Goal: Task Accomplishment & Management: Manage account settings

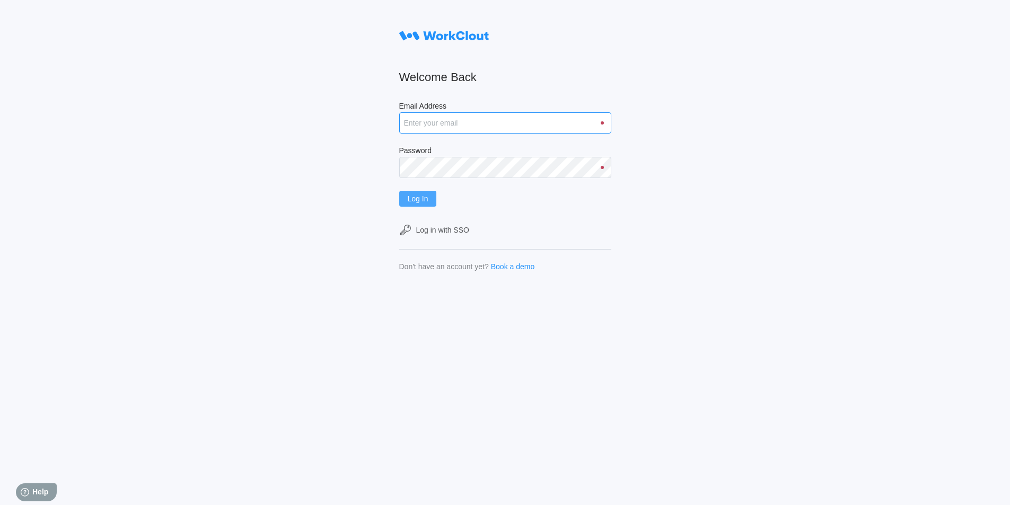
type input "[EMAIL_ADDRESS][DOMAIN_NAME]"
click at [422, 196] on span "Log In" at bounding box center [418, 198] width 21 height 7
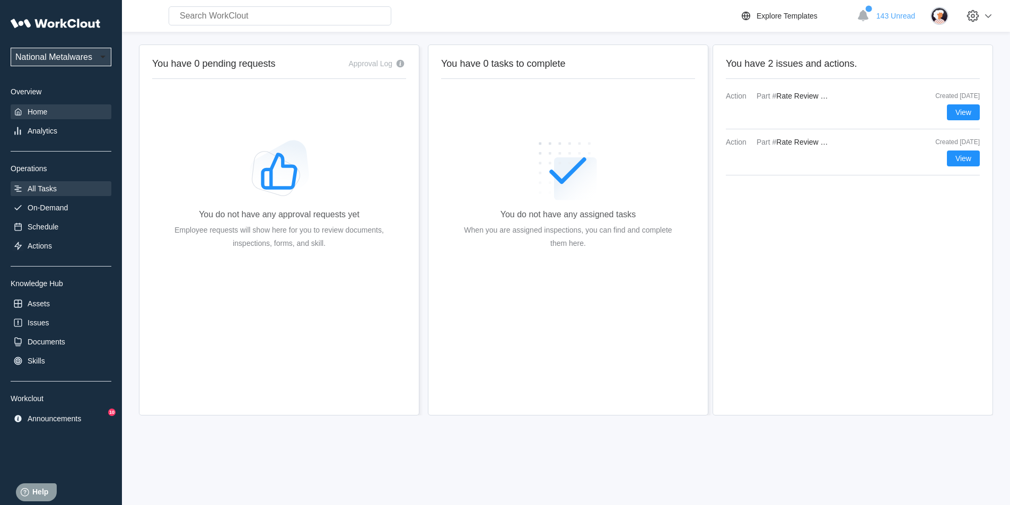
click at [47, 185] on div "All Tasks" at bounding box center [42, 188] width 29 height 8
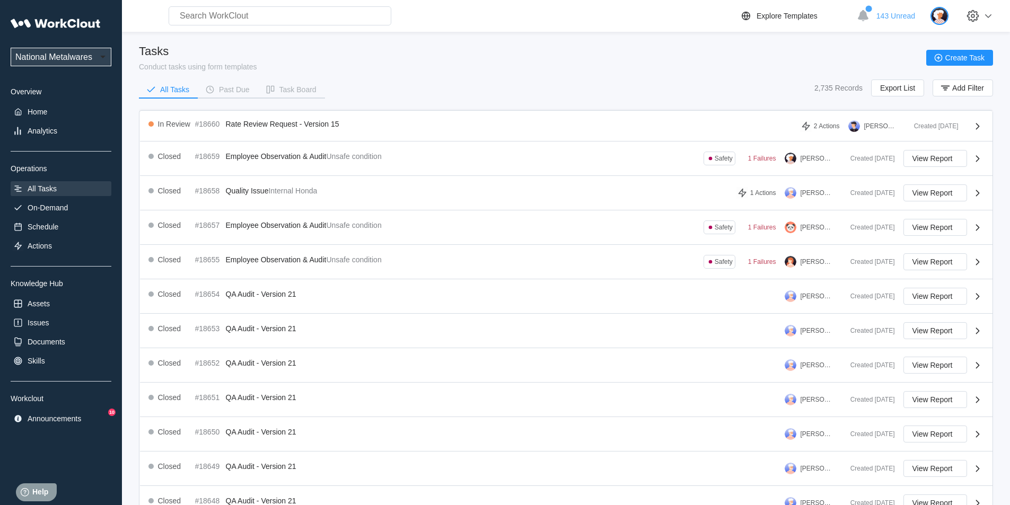
click at [948, 21] on img at bounding box center [939, 16] width 18 height 18
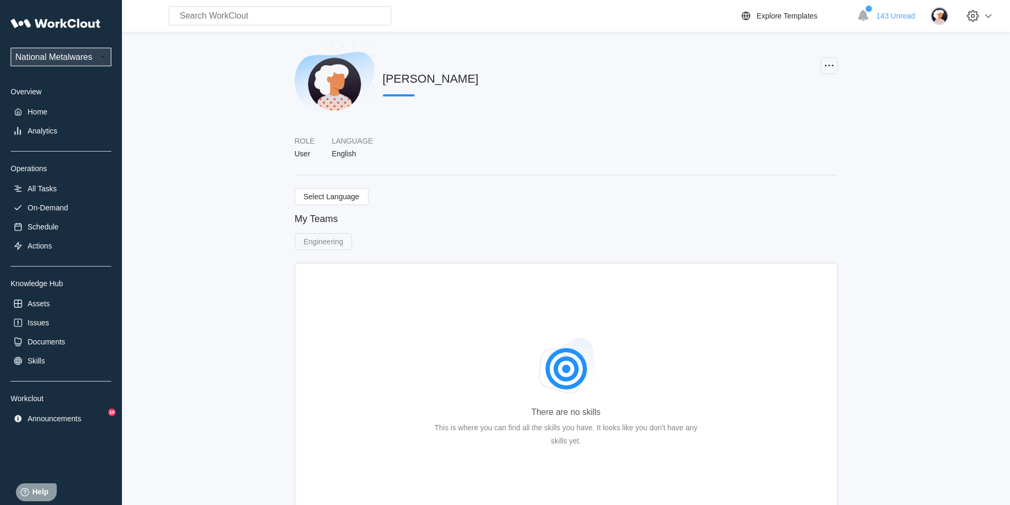
click at [827, 69] on icon at bounding box center [828, 65] width 13 height 13
click at [780, 93] on div "Edit Profile" at bounding box center [771, 91] width 36 height 8
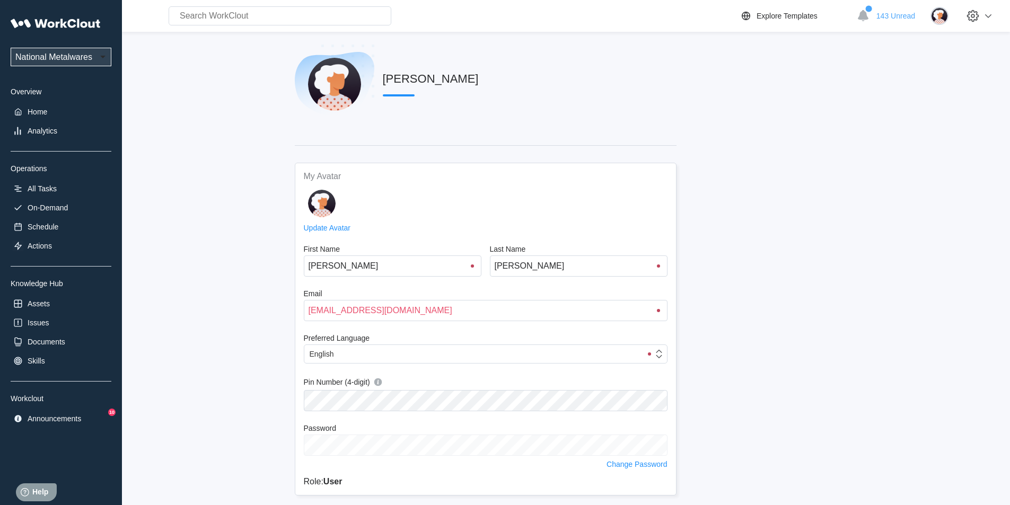
click at [344, 227] on link "Update Avatar" at bounding box center [327, 228] width 47 height 8
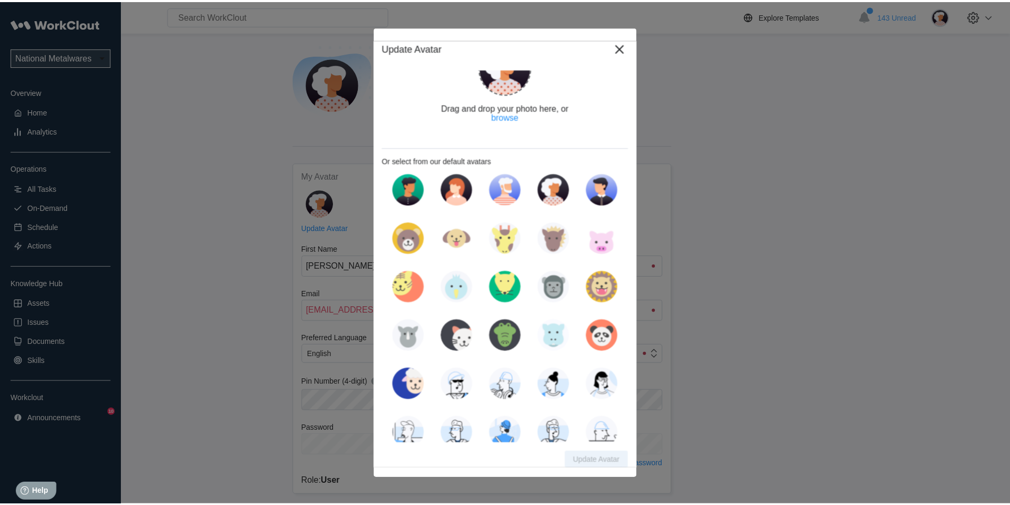
scroll to position [33, 0]
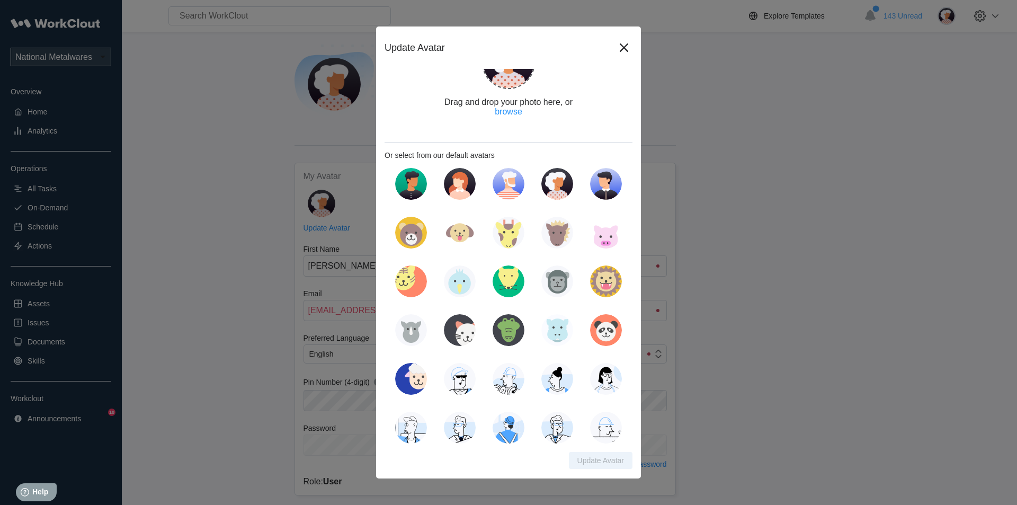
click at [615, 187] on img at bounding box center [606, 184] width 32 height 32
click at [613, 462] on button "Update Avatar" at bounding box center [601, 460] width 64 height 17
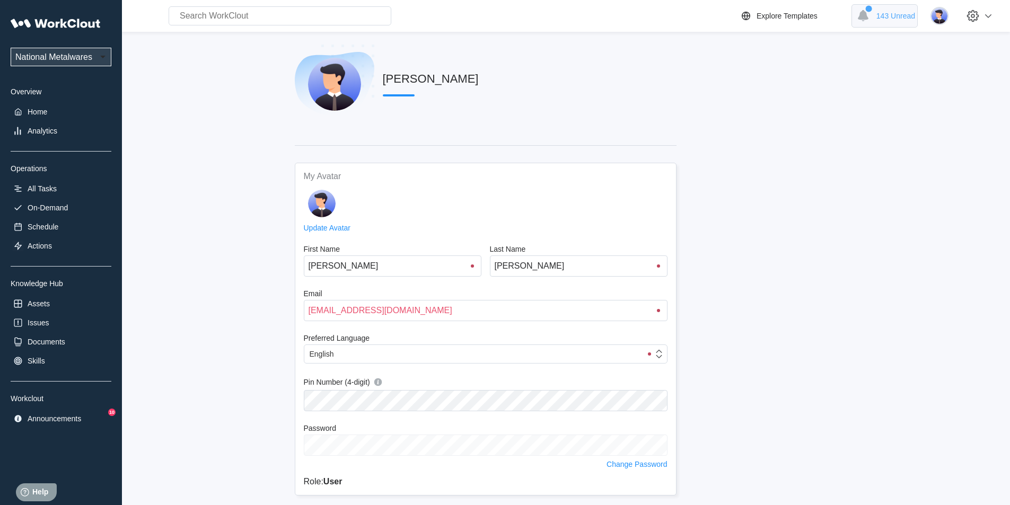
click at [880, 21] on div "143 Unread" at bounding box center [884, 15] width 66 height 23
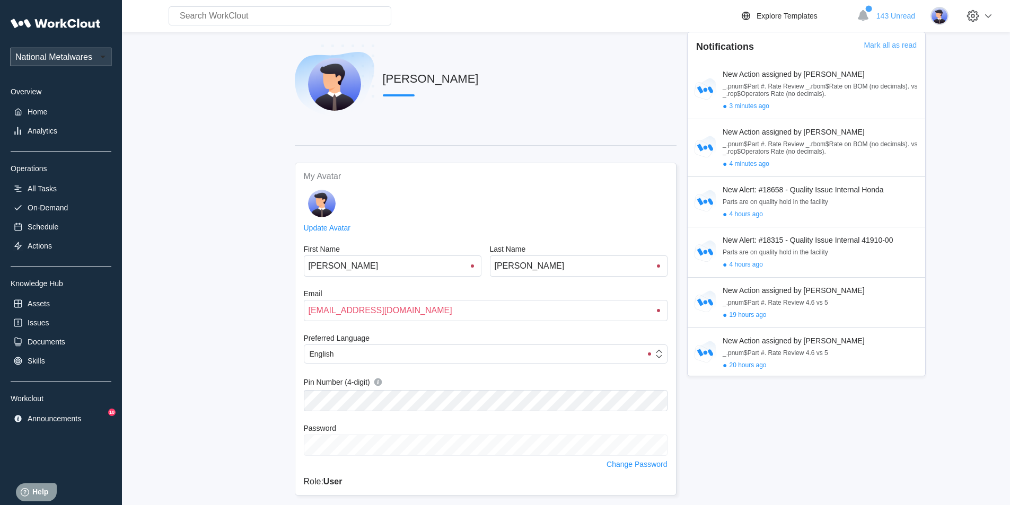
click at [176, 320] on main "Rigoberto Ortega My Avatar Update Avatar First Name Rigoberto Last Name Ortega …" at bounding box center [566, 306] width 854 height 548
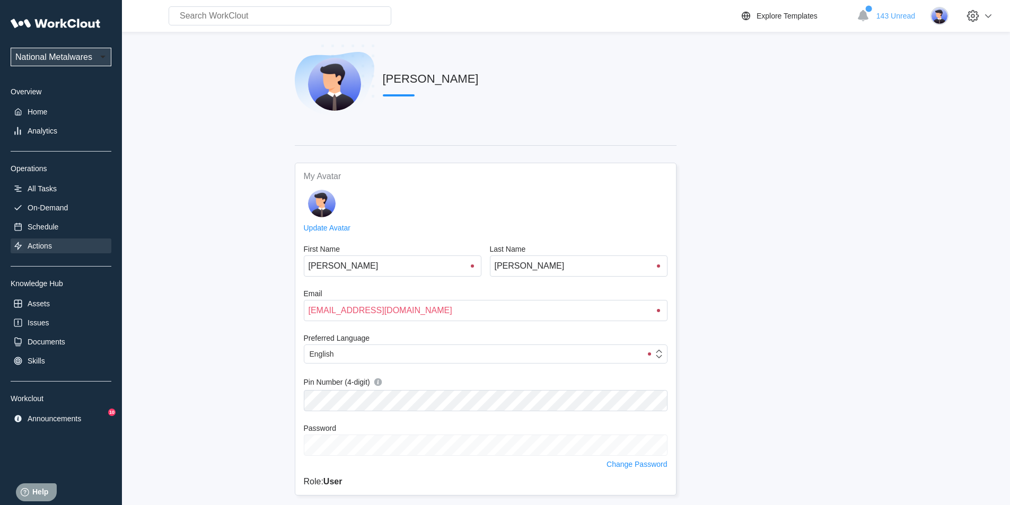
click at [43, 251] on div "Actions" at bounding box center [61, 245] width 101 height 15
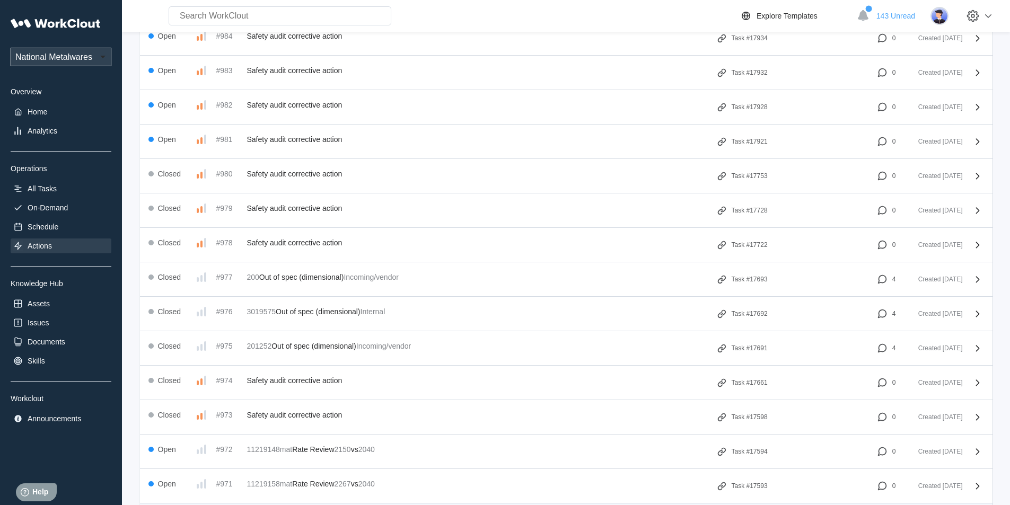
scroll to position [1113, 0]
